Goal: Contribute content: Add original content to the website for others to see

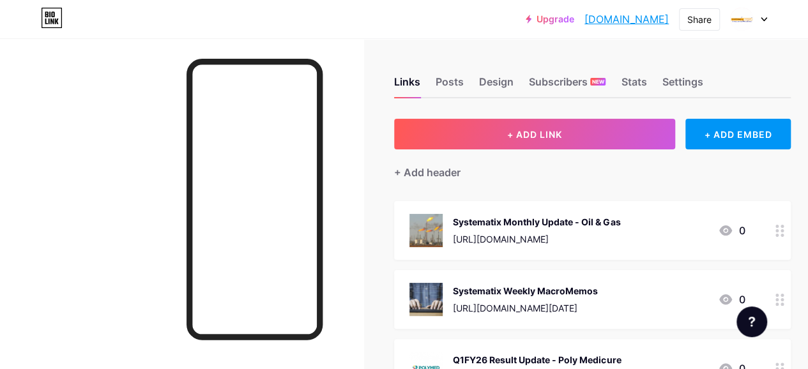
click at [489, 297] on div "Systematix Weekly MacroMemos [URL][DOMAIN_NAME][DATE]" at bounding box center [525, 299] width 145 height 33
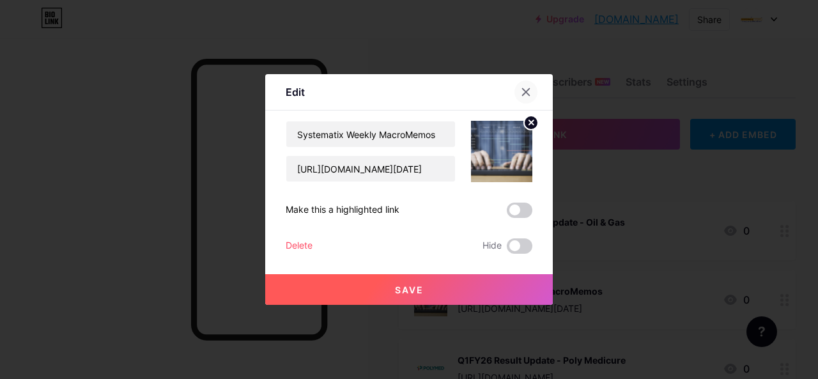
click at [521, 89] on icon at bounding box center [526, 92] width 10 height 10
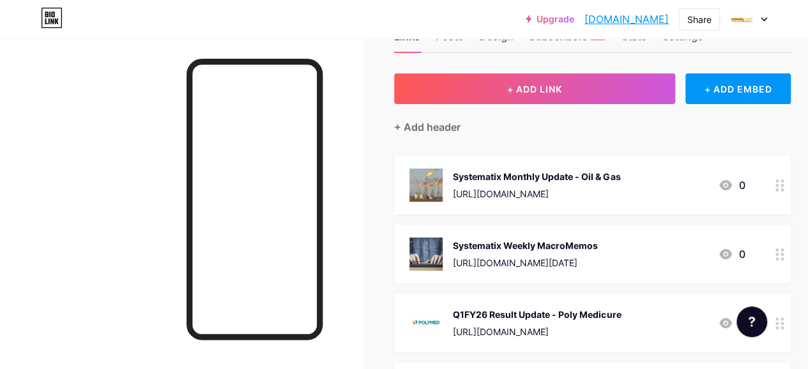
scroll to position [128, 0]
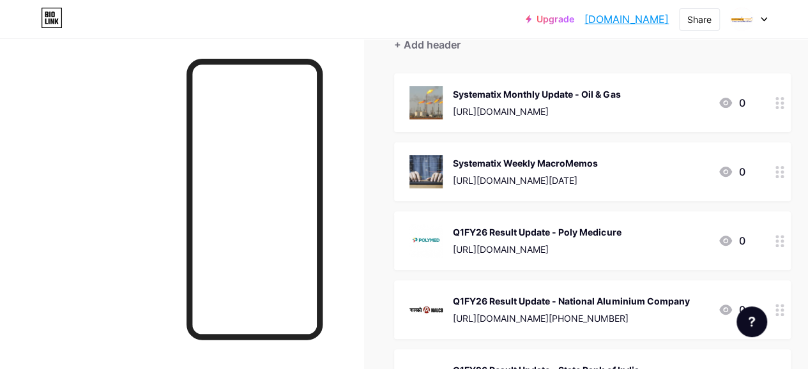
click at [515, 223] on div "Q1FY26 Result Update - Poly Medicure [URL][DOMAIN_NAME] 0" at bounding box center [592, 240] width 397 height 59
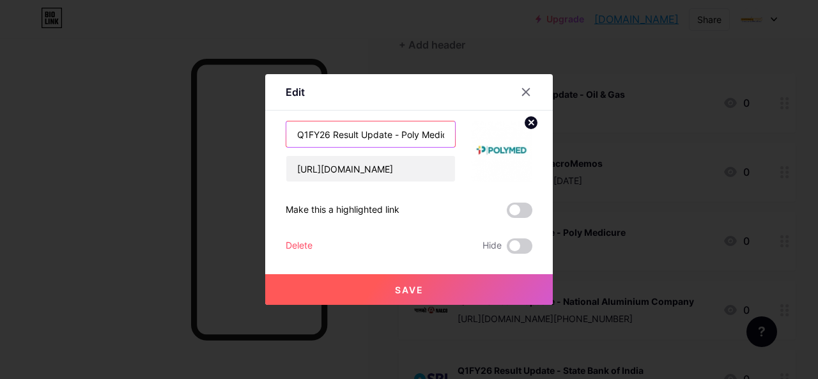
drag, startPoint x: 392, startPoint y: 132, endPoint x: 279, endPoint y: 139, distance: 113.3
click at [279, 139] on div "Edit Content YouTube Play YouTube video without leaving your page. ADD Vimeo Pl…" at bounding box center [408, 189] width 287 height 231
click at [522, 95] on icon at bounding box center [525, 92] width 7 height 7
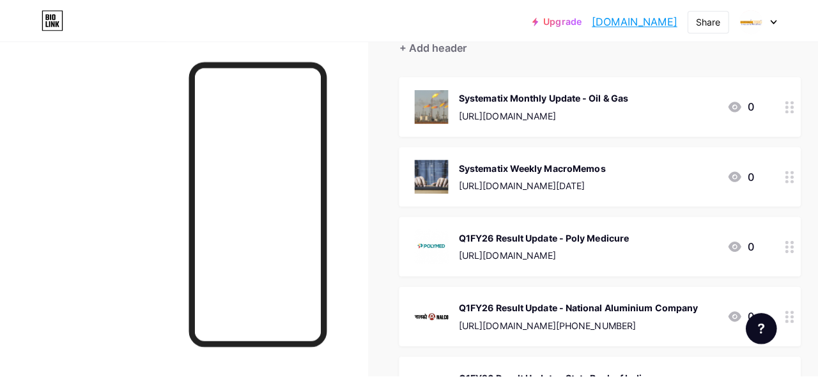
scroll to position [0, 0]
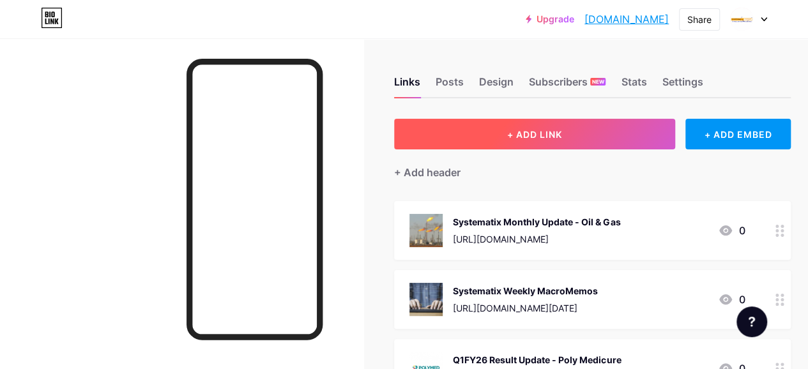
click at [492, 128] on button "+ ADD LINK" at bounding box center [534, 134] width 281 height 31
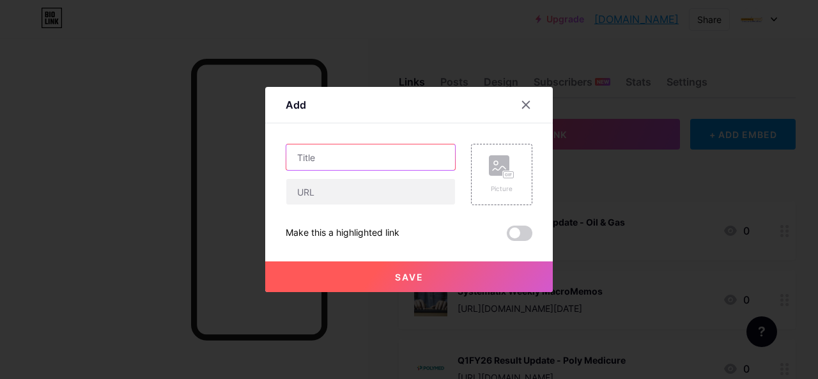
click at [353, 148] on input "text" at bounding box center [370, 157] width 169 height 26
paste input "Q1FY26 Result Update -"
paste input "Hindustan Foods"
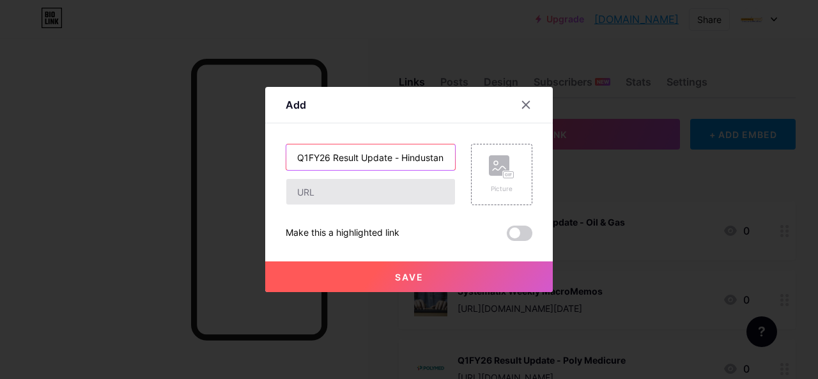
scroll to position [0, 28]
type input "Q1FY26 Result Update - Hindustan Foods"
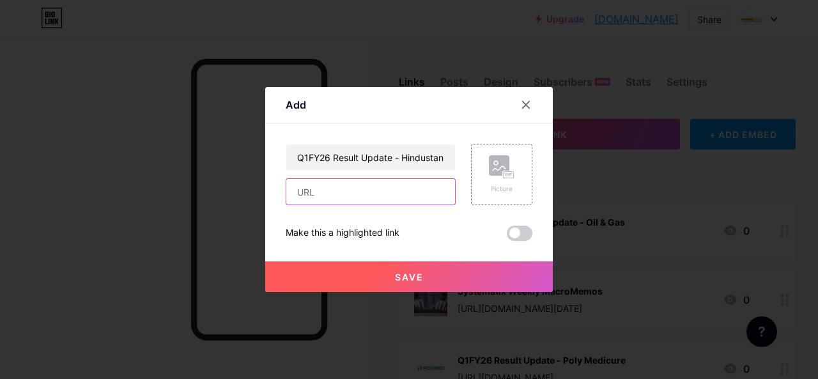
click at [307, 197] on input "text" at bounding box center [370, 192] width 169 height 26
paste input "[URL][DOMAIN_NAME][PHONE_NUMBER]"
type input "[URL][DOMAIN_NAME][PHONE_NUMBER]"
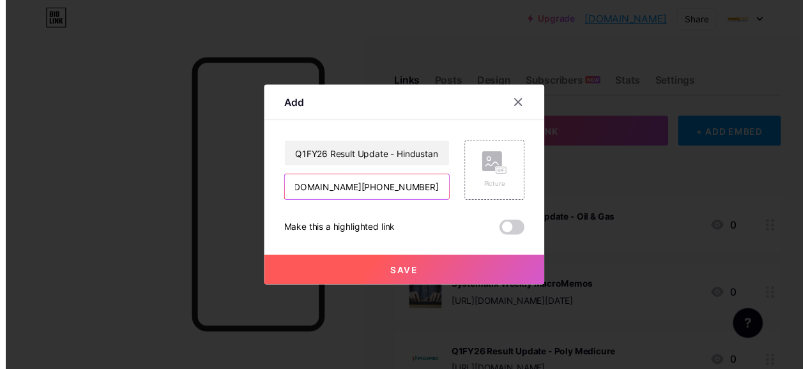
scroll to position [0, 0]
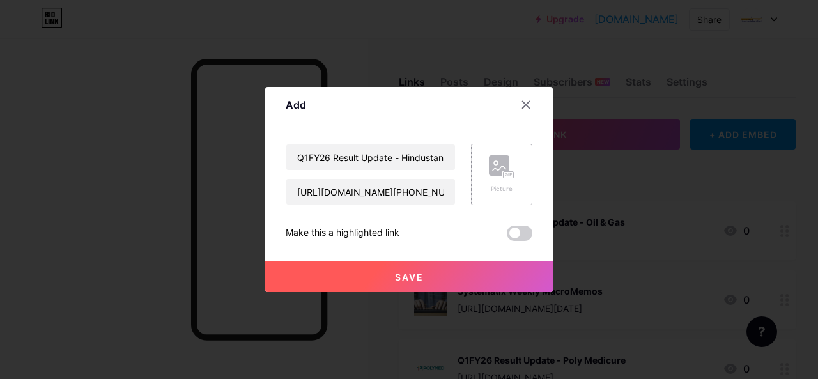
click at [489, 174] on rect at bounding box center [499, 165] width 20 height 20
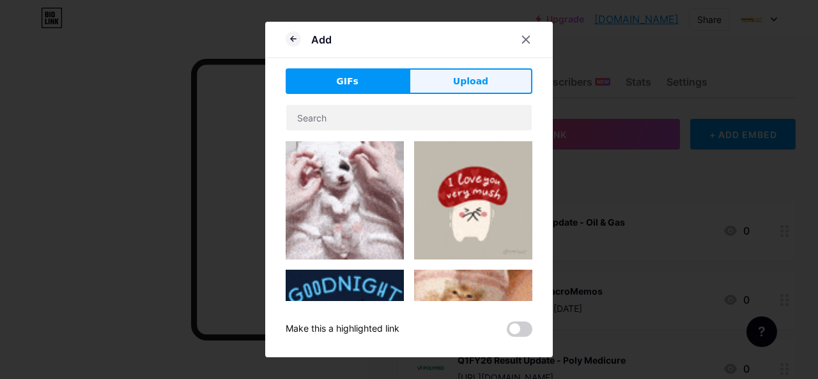
click at [464, 81] on span "Upload" at bounding box center [470, 81] width 35 height 13
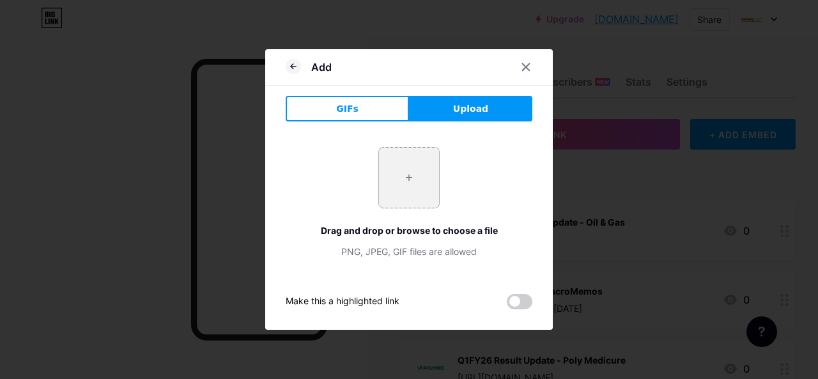
click at [411, 177] on input "file" at bounding box center [409, 178] width 60 height 60
type input "C:\fakepath\HF.jpg"
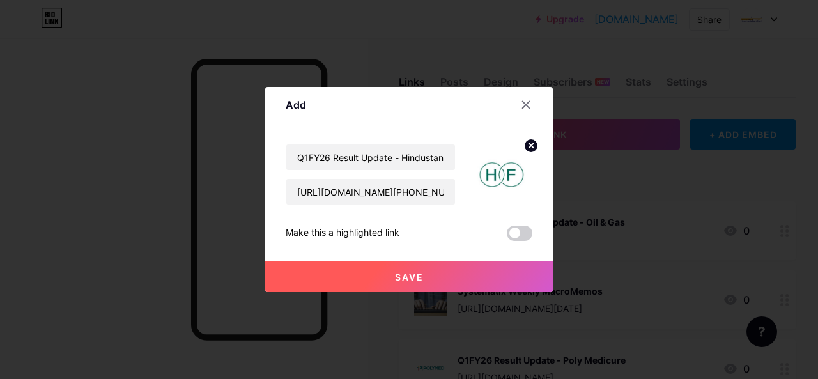
click at [422, 275] on button "Save" at bounding box center [408, 276] width 287 height 31
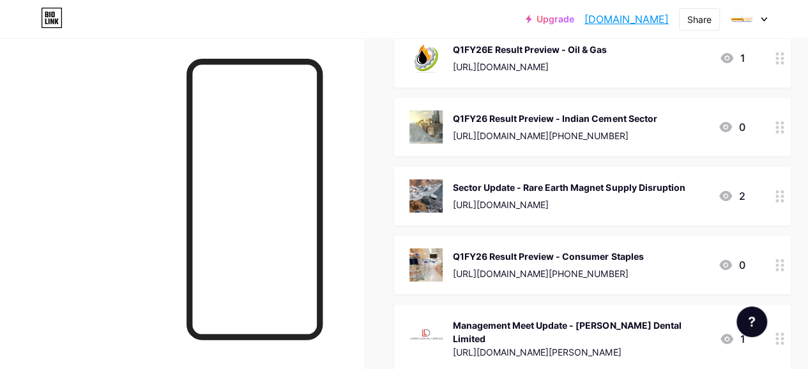
scroll to position [7154, 0]
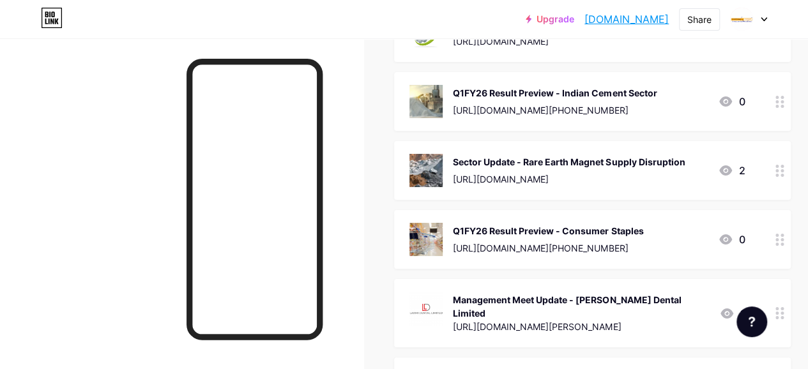
click at [522, 155] on div "Sector Update - Rare Earth Magnet Supply Disruption" at bounding box center [569, 161] width 232 height 13
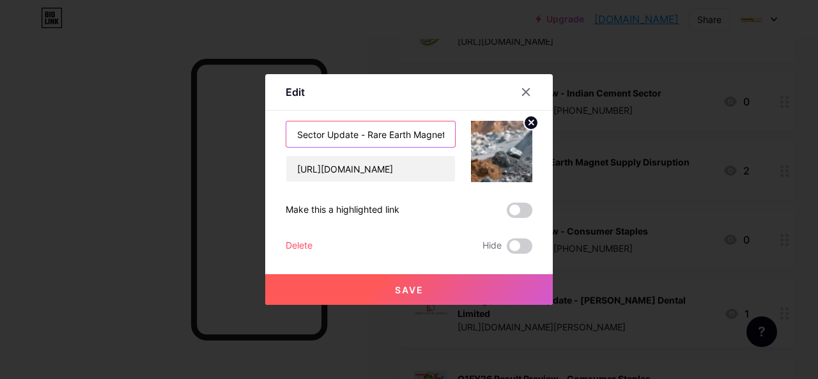
drag, startPoint x: 360, startPoint y: 136, endPoint x: 266, endPoint y: 137, distance: 94.5
click at [266, 137] on div "Edit Content YouTube Play YouTube video without leaving your page. ADD Vimeo Pl…" at bounding box center [408, 189] width 287 height 231
click at [529, 89] on div at bounding box center [525, 91] width 23 height 23
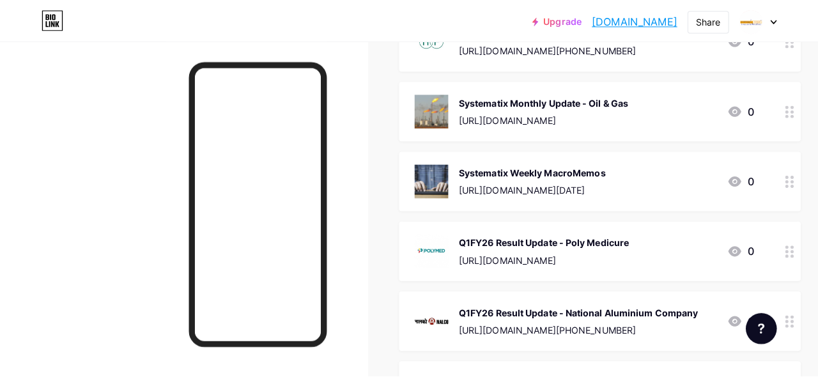
scroll to position [0, 0]
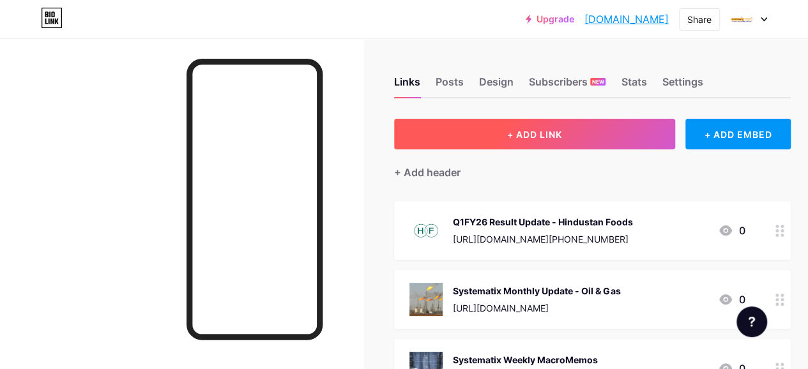
click at [522, 133] on span "+ ADD LINK" at bounding box center [534, 134] width 55 height 11
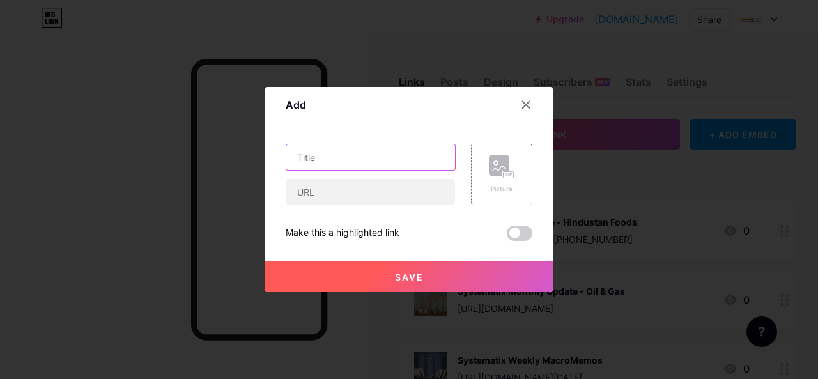
click at [295, 156] on input "text" at bounding box center [370, 157] width 169 height 26
paste input "Sector Update -"
paste input "Cement Sector"
type input "Sector Update - Cement Sector"
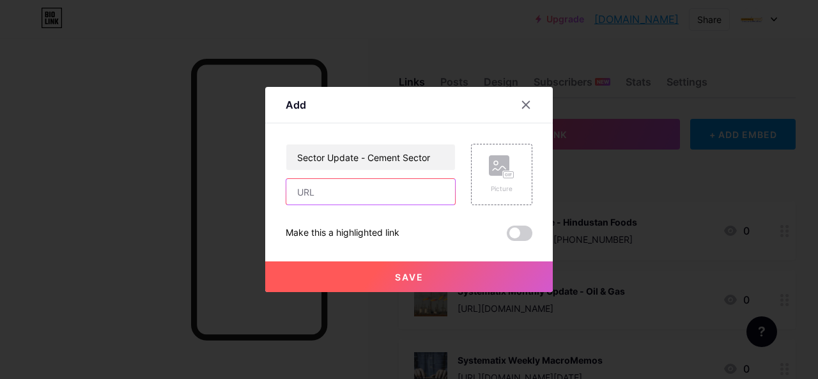
click at [328, 197] on input "text" at bounding box center [370, 192] width 169 height 26
paste input "[URL][DOMAIN_NAME][PHONE_NUMBER]"
type input "[URL][DOMAIN_NAME][PHONE_NUMBER]"
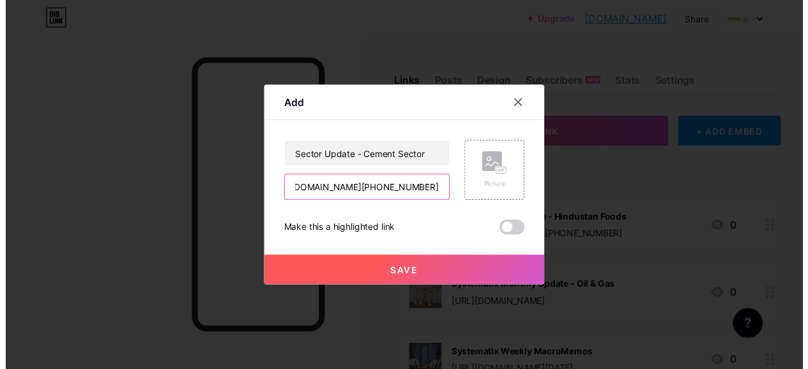
scroll to position [0, 0]
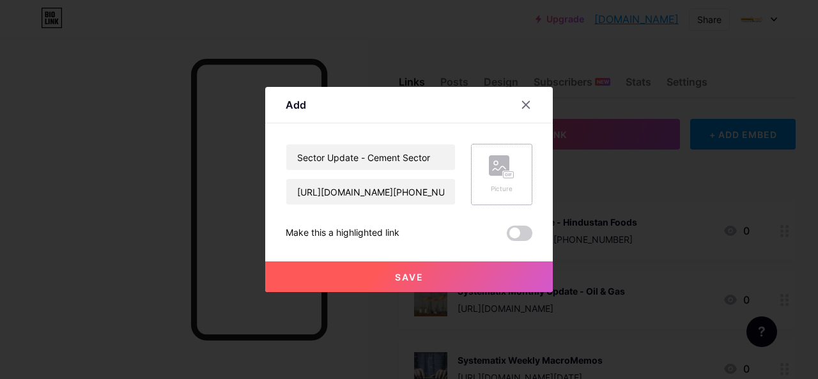
click at [500, 167] on rect at bounding box center [499, 165] width 20 height 20
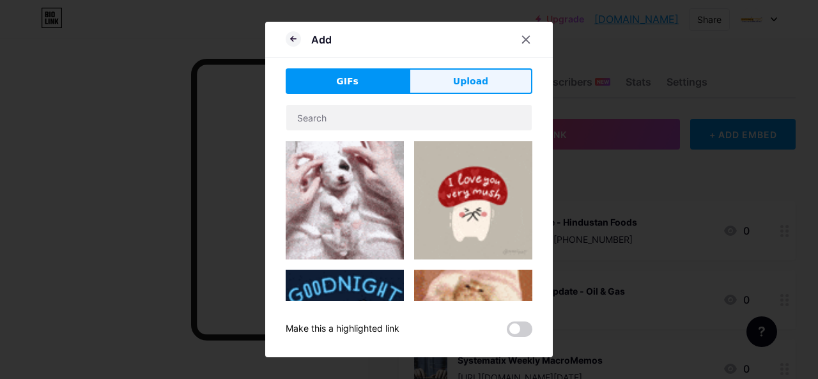
click at [459, 81] on span "Upload" at bounding box center [470, 81] width 35 height 13
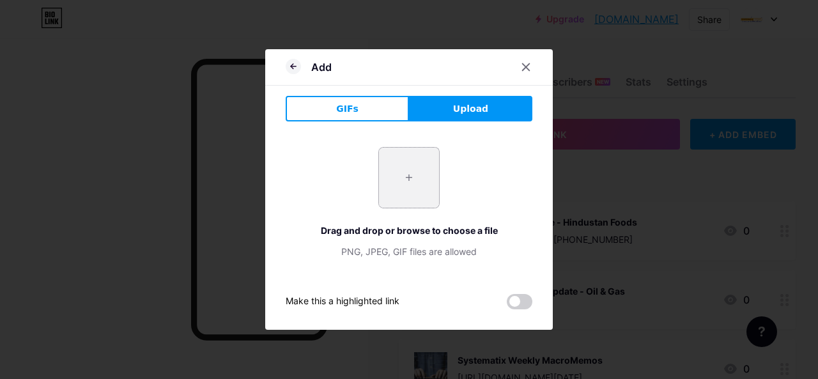
click at [409, 173] on input "file" at bounding box center [409, 178] width 60 height 60
type input "C:\fakepath\cement.webp"
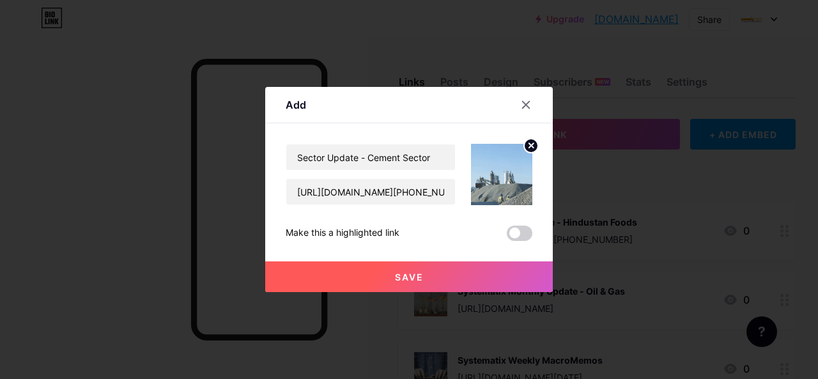
click at [406, 273] on span "Save" at bounding box center [409, 276] width 29 height 11
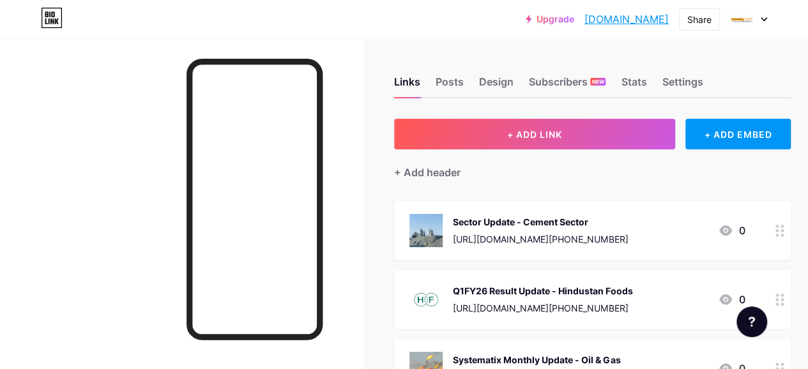
click at [552, 220] on div "Sector Update - Cement Sector" at bounding box center [540, 221] width 175 height 13
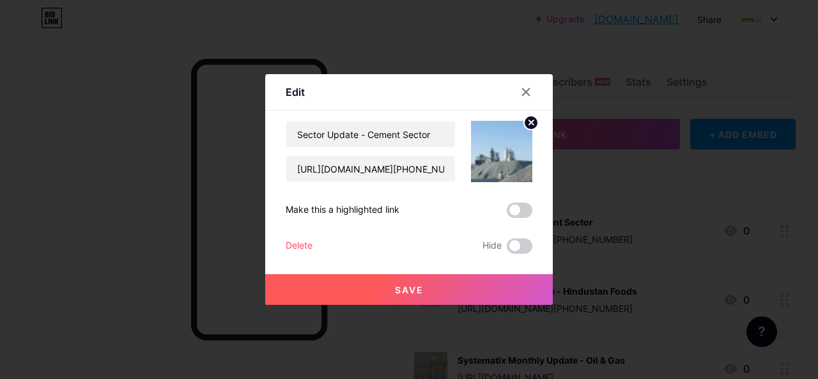
click at [529, 124] on icon at bounding box center [531, 122] width 4 height 4
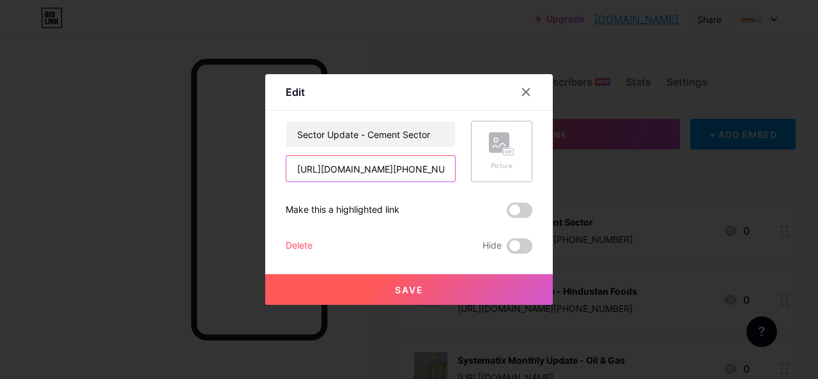
click at [403, 163] on input "[URL][DOMAIN_NAME][PHONE_NUMBER]" at bounding box center [370, 169] width 169 height 26
click at [403, 162] on input "[URL][DOMAIN_NAME][PHONE_NUMBER]" at bounding box center [370, 169] width 169 height 26
paste input "[URL][DOMAIN_NAME][PHONE_NUMBER]"
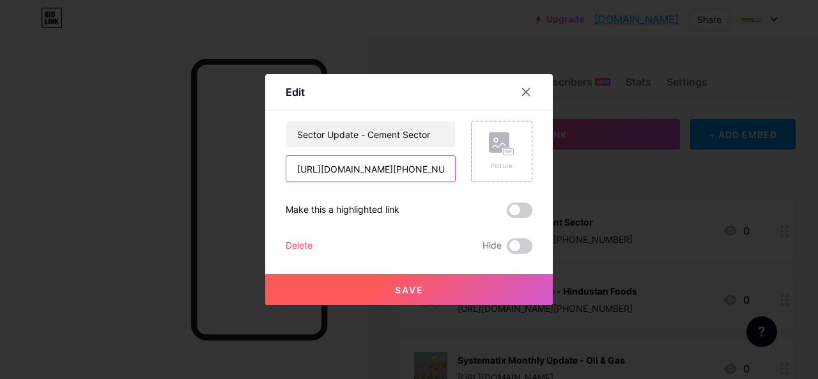
scroll to position [0, 409]
type input "[URL][DOMAIN_NAME][PHONE_NUMBER]"
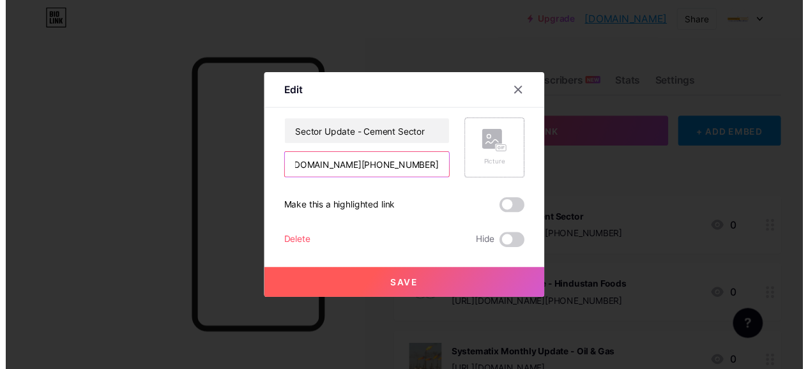
scroll to position [0, 0]
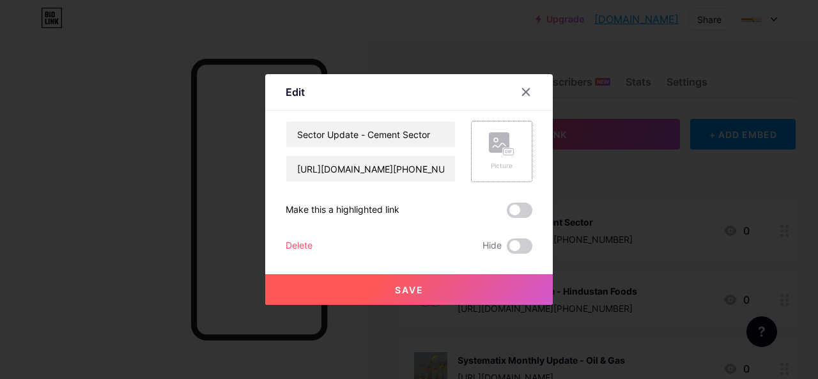
click at [489, 156] on div "Picture" at bounding box center [502, 151] width 26 height 38
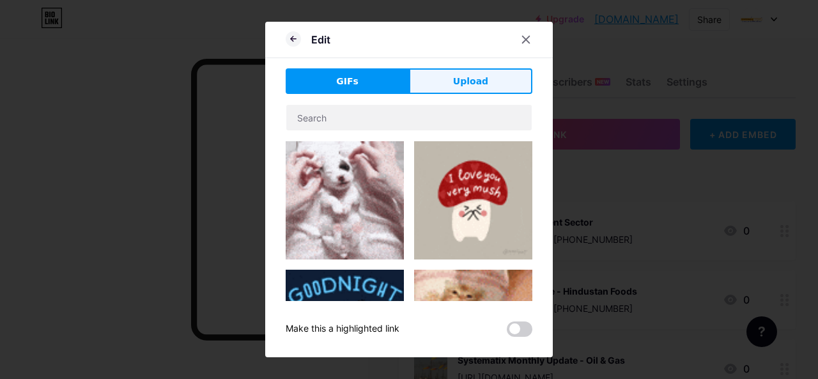
click at [471, 88] on span "Upload" at bounding box center [470, 81] width 35 height 13
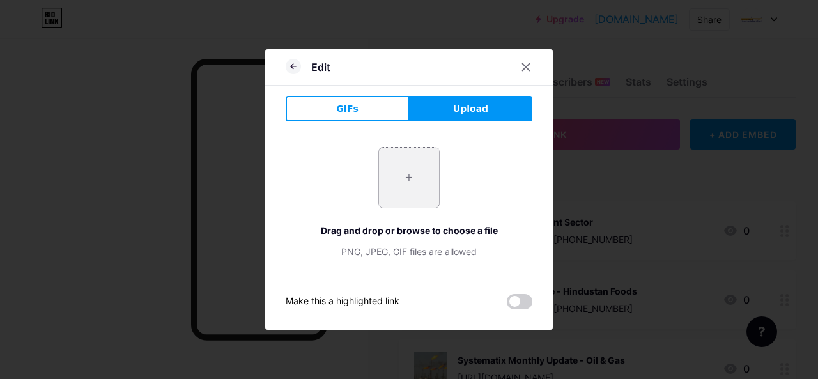
click at [402, 183] on input "file" at bounding box center [409, 178] width 60 height 60
type input "C:\fakepath\cement.webp"
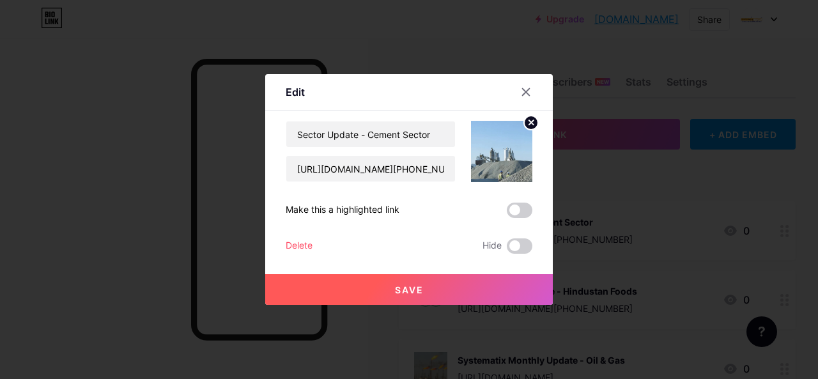
click at [418, 287] on span "Save" at bounding box center [409, 289] width 29 height 11
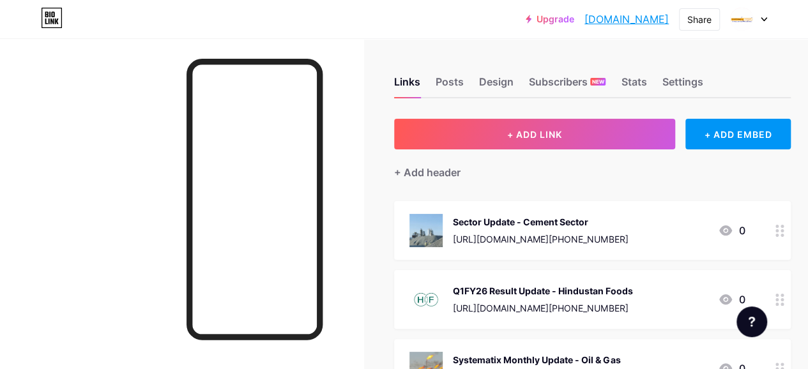
click at [510, 233] on div "[URL][DOMAIN_NAME][PHONE_NUMBER]" at bounding box center [540, 239] width 175 height 13
